Goal: Obtain resource: Download file/media

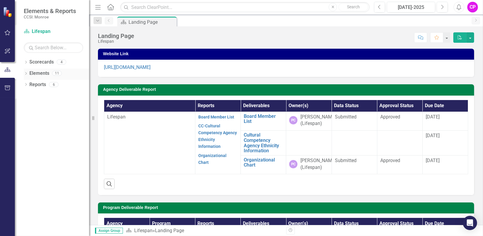
click at [26, 73] on icon at bounding box center [25, 73] width 1 height 3
click at [28, 62] on icon "Dropdown" at bounding box center [26, 62] width 4 height 3
click at [48, 73] on link "Lifespan" at bounding box center [61, 73] width 56 height 7
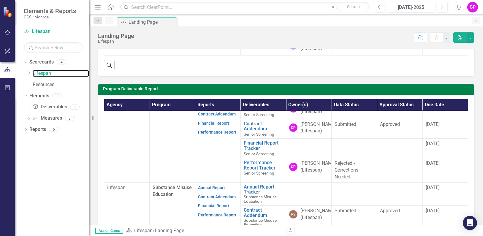
scroll to position [29, 0]
click at [26, 128] on div "Dropdown" at bounding box center [26, 130] width 4 height 5
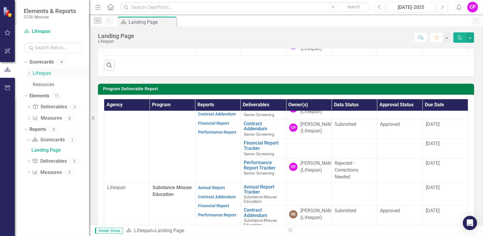
click at [29, 70] on div "Dropdown Lifespan" at bounding box center [58, 74] width 62 height 10
click at [28, 73] on icon "Dropdown" at bounding box center [29, 73] width 4 height 4
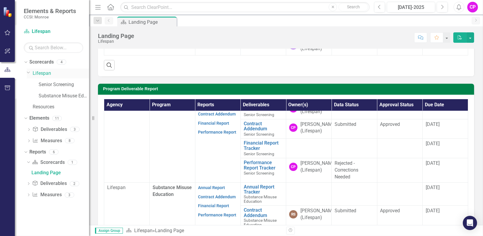
click at [42, 73] on link "Lifespan" at bounding box center [61, 73] width 56 height 7
click at [65, 85] on link "Senior Screening" at bounding box center [64, 84] width 50 height 7
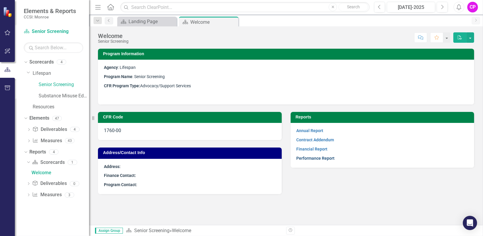
click at [320, 156] on link "Performance Report" at bounding box center [316, 158] width 38 height 5
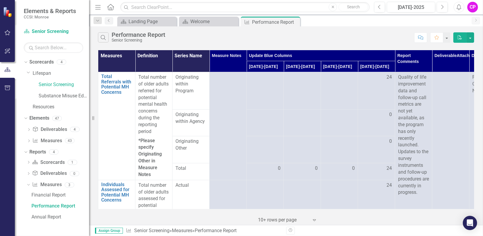
scroll to position [0, 20]
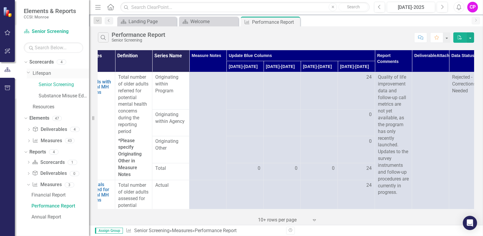
click at [46, 71] on link "Lifespan" at bounding box center [61, 73] width 56 height 7
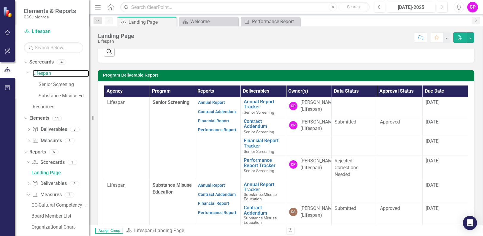
scroll to position [158, 0]
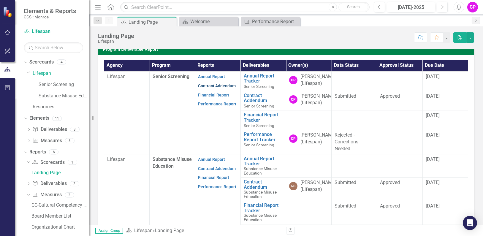
click at [218, 88] on link "Contract Addendum" at bounding box center [217, 85] width 38 height 5
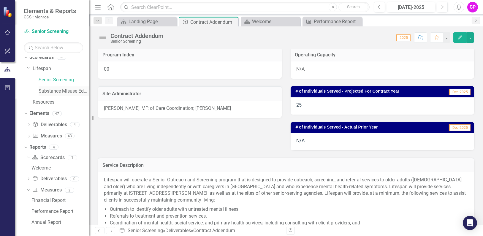
scroll to position [6, 0]
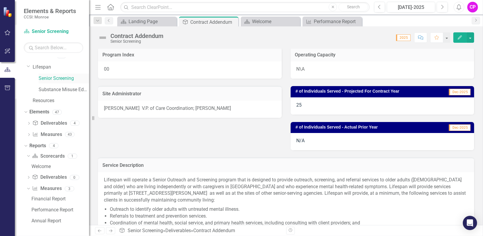
click at [69, 78] on link "Senior Screening" at bounding box center [64, 78] width 50 height 7
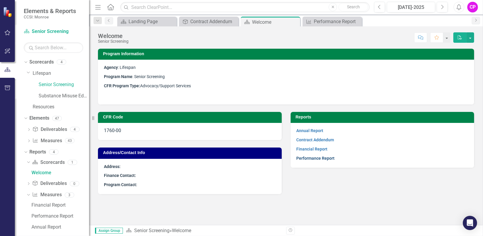
click at [325, 157] on link "Performance Report" at bounding box center [316, 158] width 38 height 5
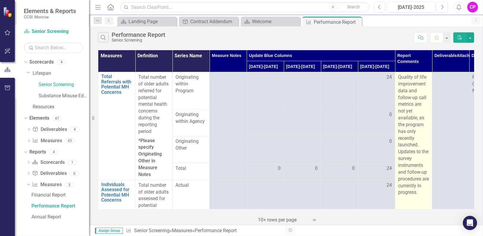
click at [420, 84] on p "Quality of life improvement data and follow-up call metrics are not yet availab…" at bounding box center [413, 135] width 31 height 122
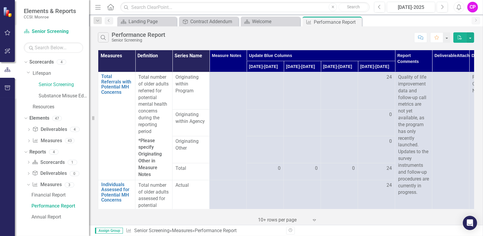
click at [461, 34] on button "PDF" at bounding box center [459, 37] width 13 height 10
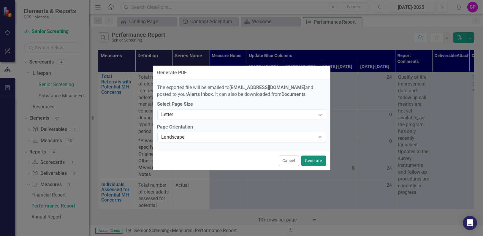
click at [319, 161] on button "Generate" at bounding box center [313, 161] width 25 height 10
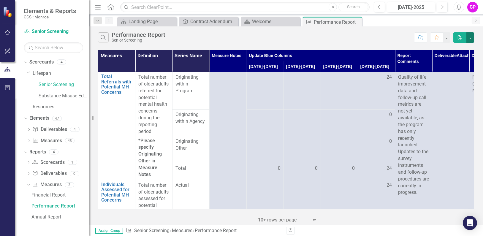
click at [473, 37] on button "button" at bounding box center [471, 37] width 8 height 10
click at [455, 45] on link "PDF Export to PDF" at bounding box center [450, 48] width 47 height 11
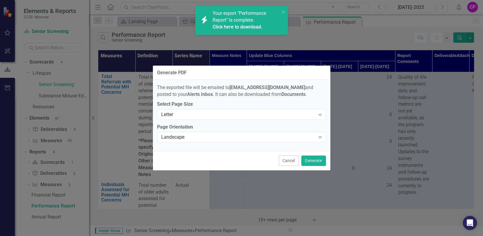
click at [245, 20] on span "Your export "Performance Report" is complete. Click here to download." at bounding box center [246, 20] width 66 height 20
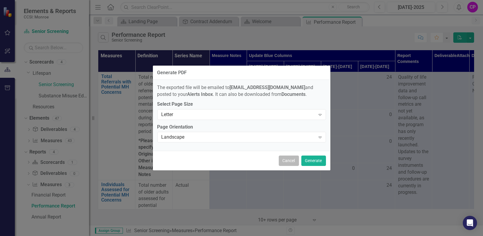
click at [288, 160] on button "Cancel" at bounding box center [289, 161] width 20 height 10
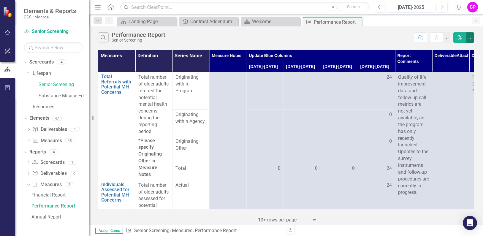
click at [469, 37] on button "button" at bounding box center [471, 37] width 8 height 10
click at [461, 48] on link "PDF Export to PDF" at bounding box center [450, 48] width 47 height 11
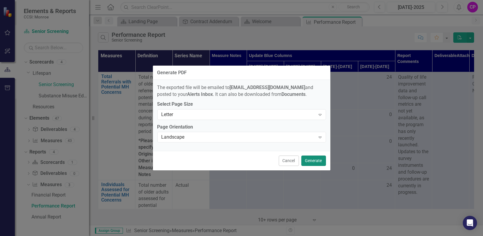
click at [312, 159] on button "Generate" at bounding box center [313, 161] width 25 height 10
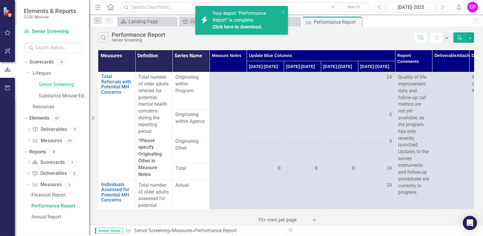
click at [246, 18] on span "Your export "Performance Report" is complete. Click here to download." at bounding box center [246, 20] width 66 height 20
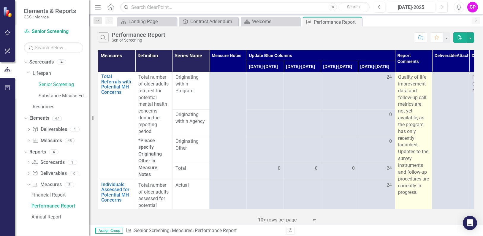
click at [417, 93] on p "Quality of life improvement data and follow-up call metrics are not yet availab…" at bounding box center [413, 135] width 31 height 122
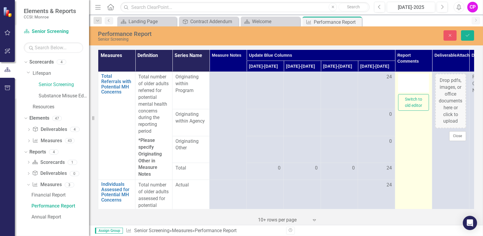
type textarea "<p>Quality of life improvement data and follow-up call metrics are not yet avai…"
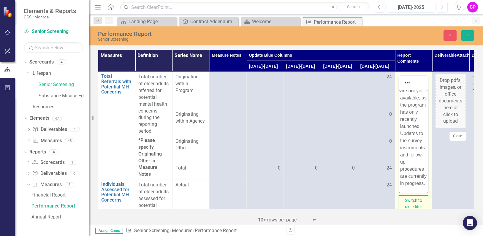
scroll to position [96, 0]
drag, startPoint x: 424, startPoint y: 116, endPoint x: 835, endPoint y: 255, distance: 433.6
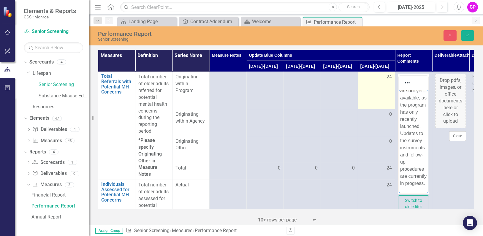
click at [372, 108] on td "24" at bounding box center [376, 90] width 37 height 37
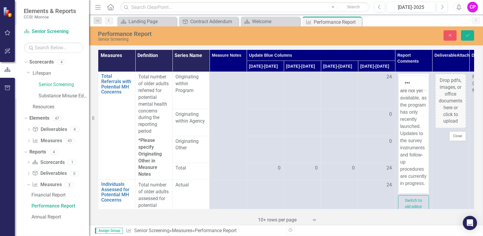
click at [377, 37] on div "Close Save" at bounding box center [400, 35] width 155 height 10
click at [83, 24] on div "Elements & Reports CCSI: [GEOGRAPHIC_DATA]" at bounding box center [52, 13] width 74 height 27
click at [390, 37] on div "Close Save" at bounding box center [400, 35] width 155 height 10
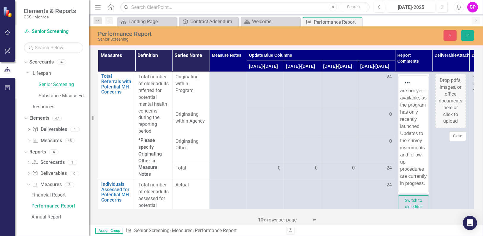
click at [352, 215] on div "‹ Previous 1 (current) › Next 10+ rows per page Expand" at bounding box center [286, 218] width 376 height 15
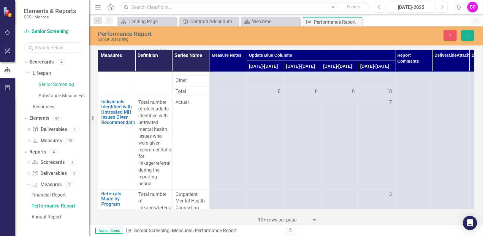
scroll to position [396, 0]
